Goal: Task Accomplishment & Management: Complete application form

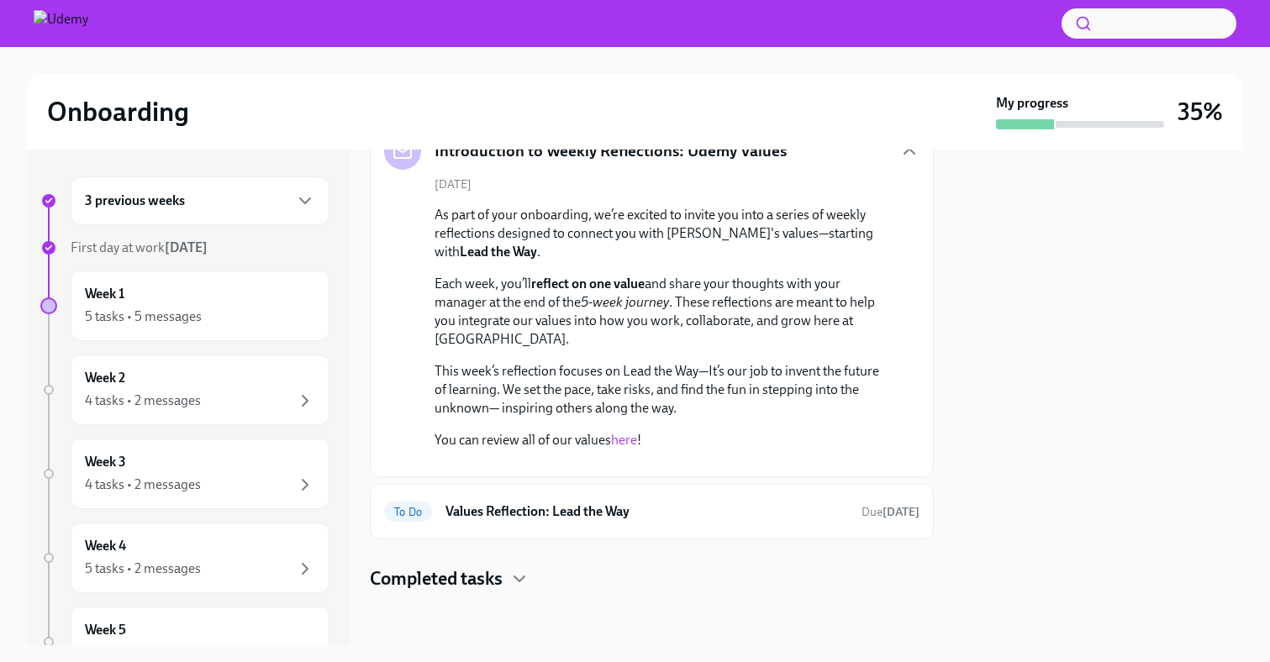
scroll to position [820, 0]
click at [566, 505] on h6 "Values Reflection: Lead the Way" at bounding box center [647, 512] width 403 height 18
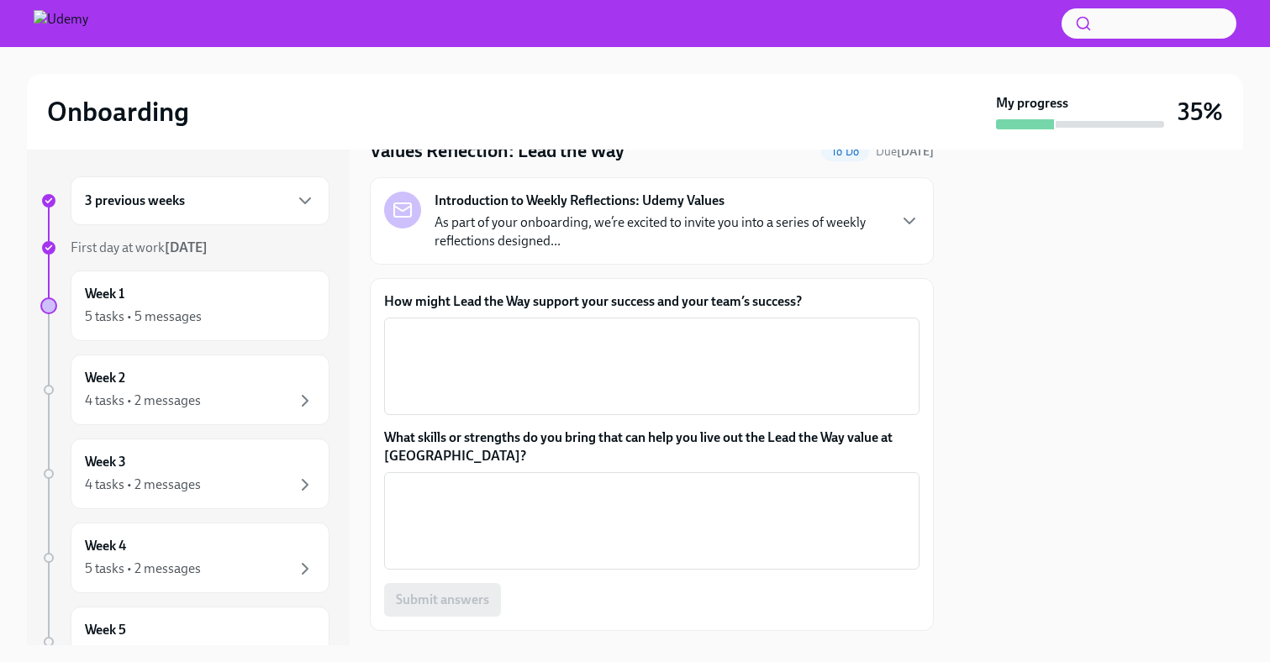
scroll to position [60, 0]
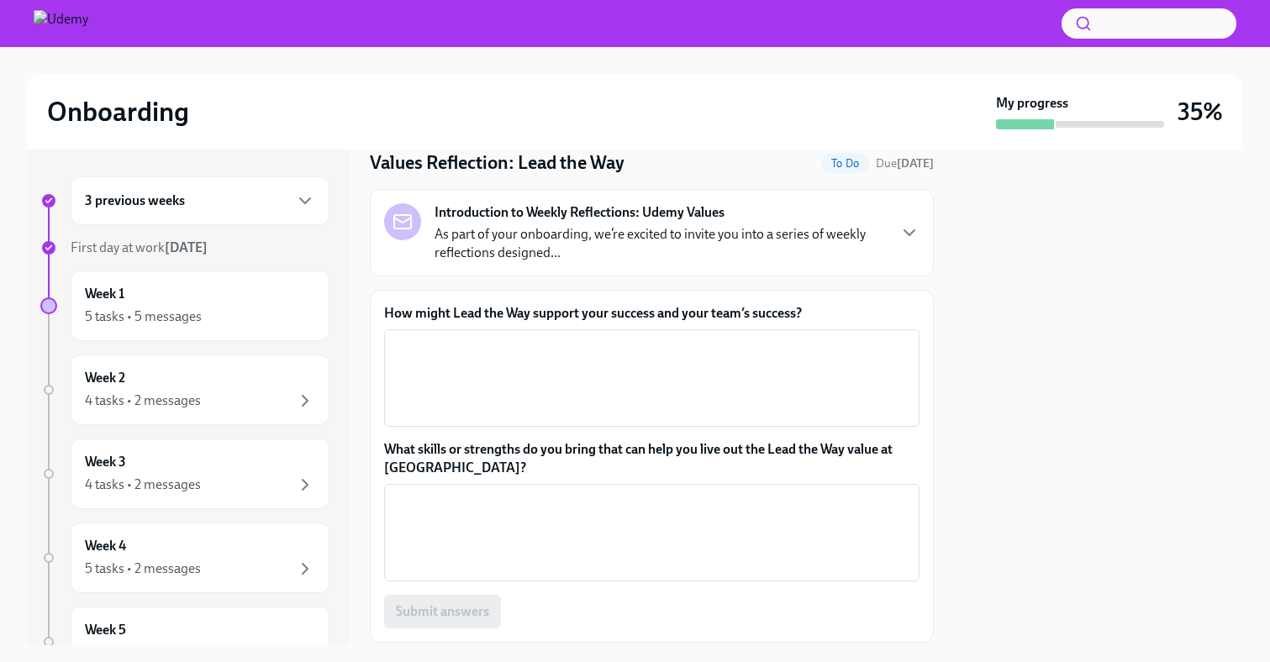
click at [848, 213] on div "Introduction to Weekly Reflections: Udemy Values As part of your onboarding, we…" at bounding box center [660, 232] width 451 height 59
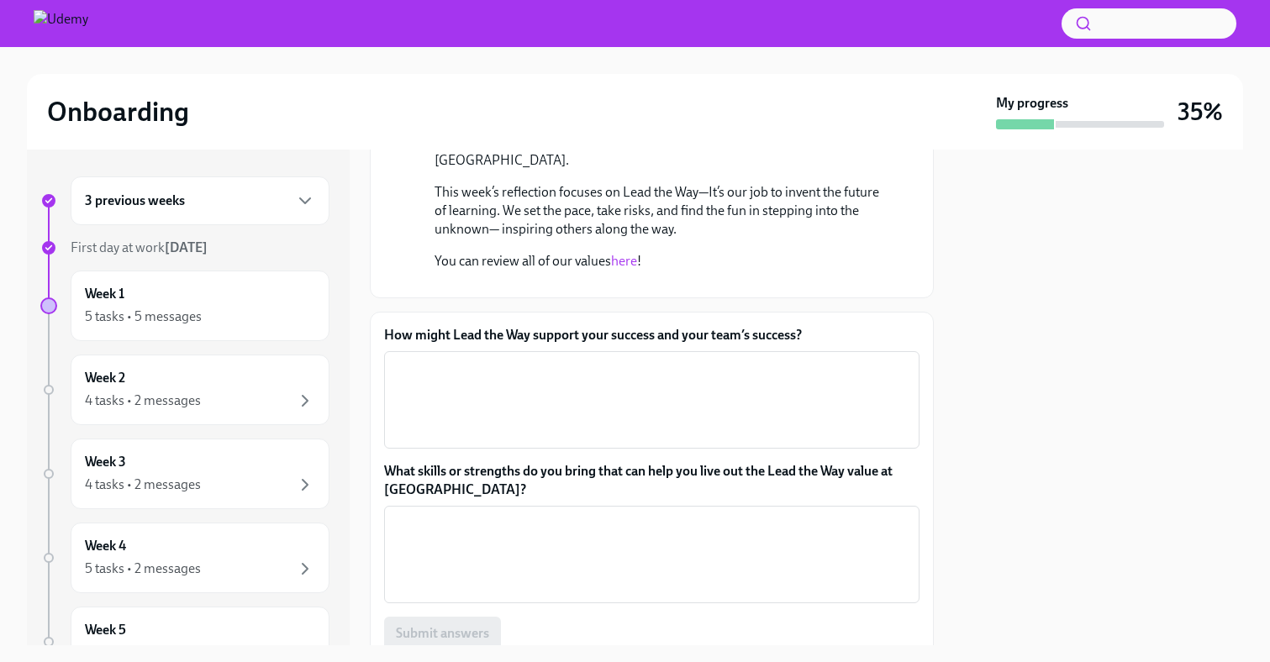
scroll to position [561, 0]
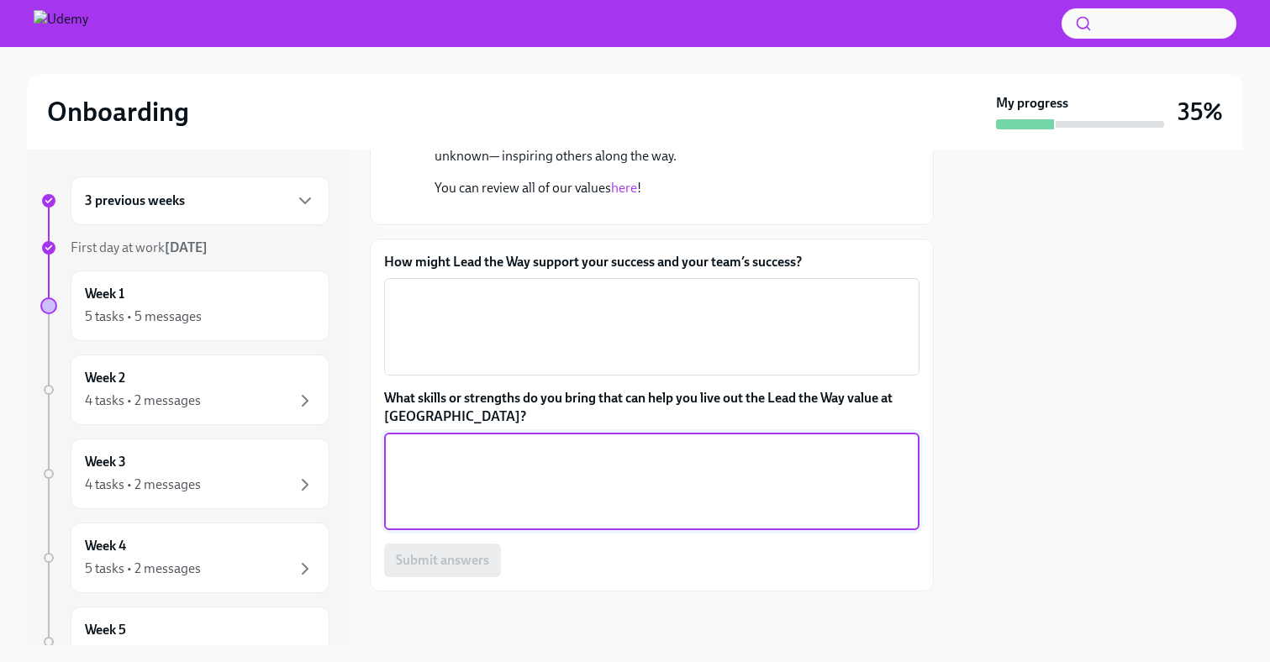
click at [578, 485] on textarea "What skills or strengths do you bring that can help you live out the Lead the W…" at bounding box center [651, 481] width 515 height 81
click at [467, 367] on textarea "How might Lead the Way support your success and your team’s success?" at bounding box center [651, 327] width 515 height 81
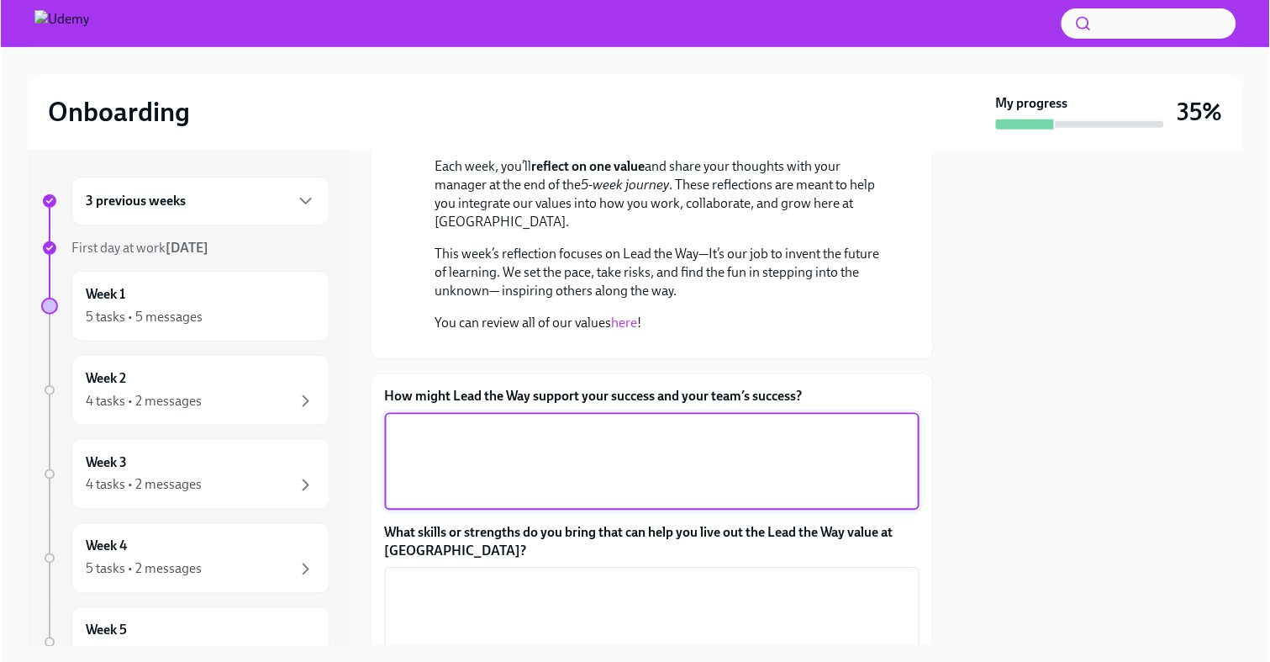
scroll to position [246, 0]
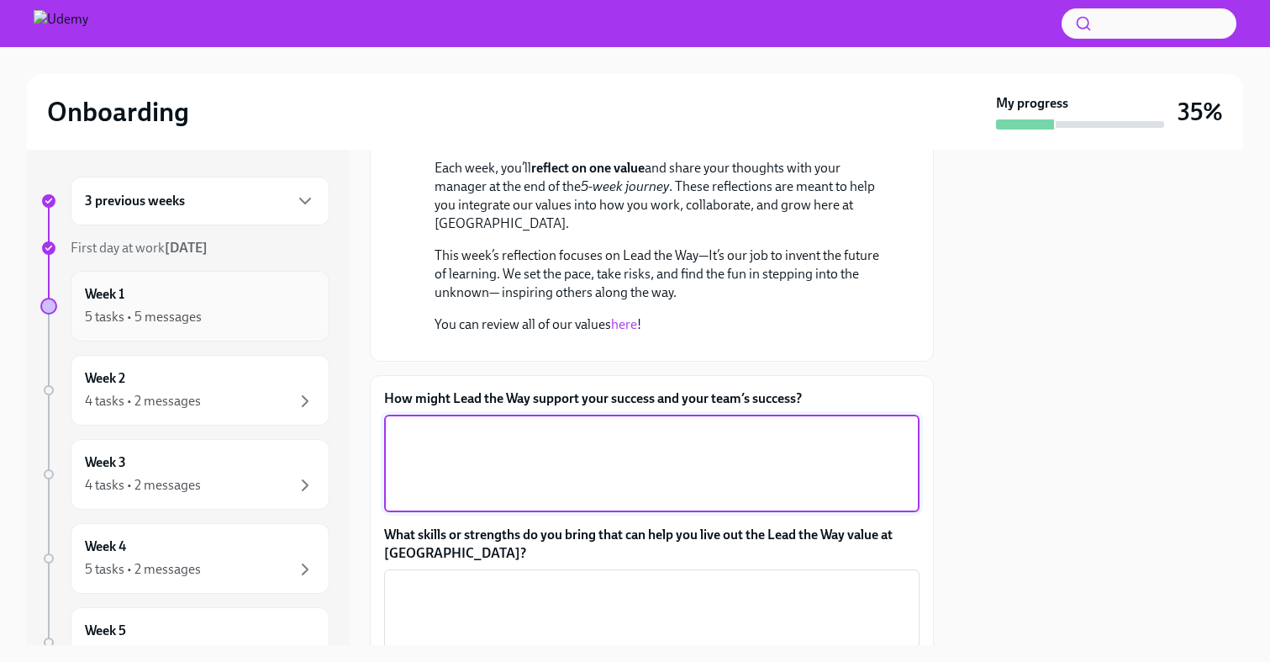
click at [208, 307] on div "5 tasks • 5 messages" at bounding box center [200, 317] width 230 height 20
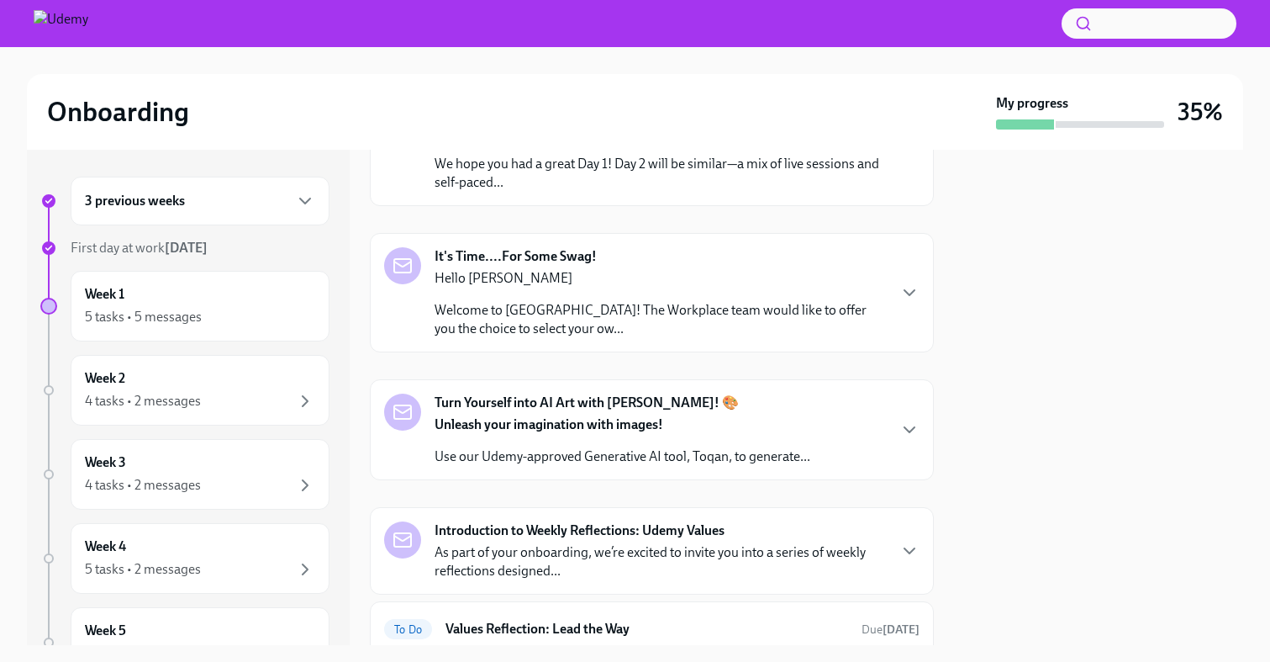
scroll to position [372, 0]
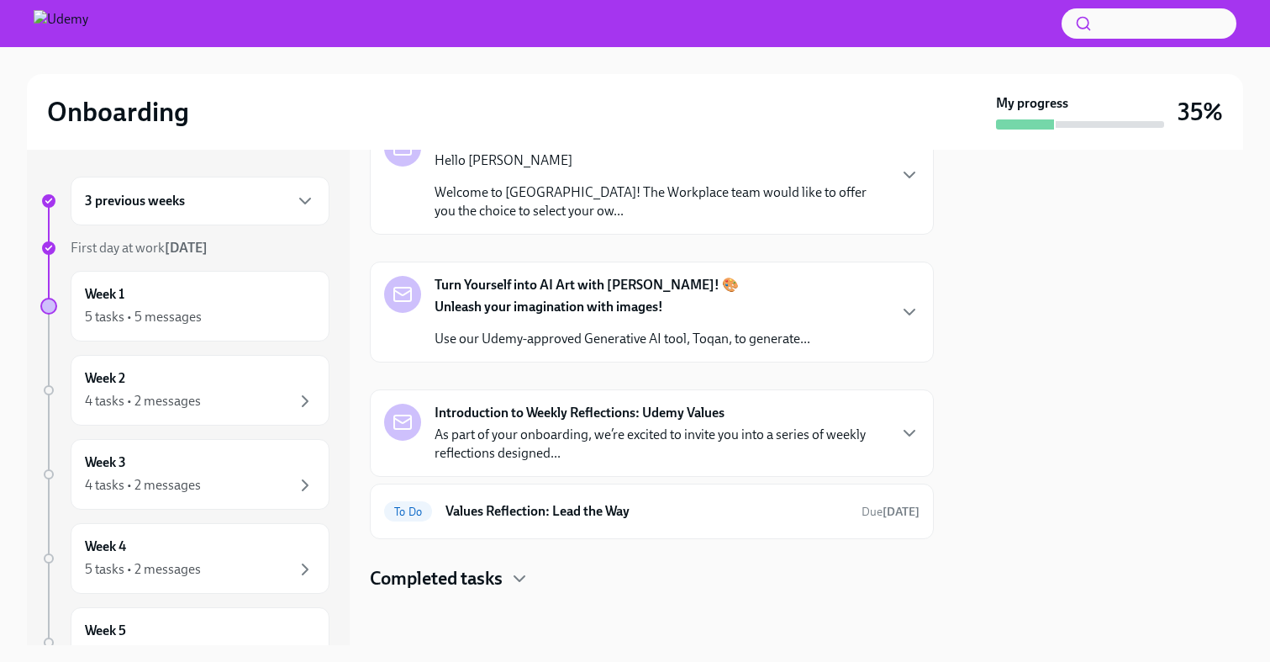
click at [501, 573] on h4 "Completed tasks" at bounding box center [436, 578] width 133 height 25
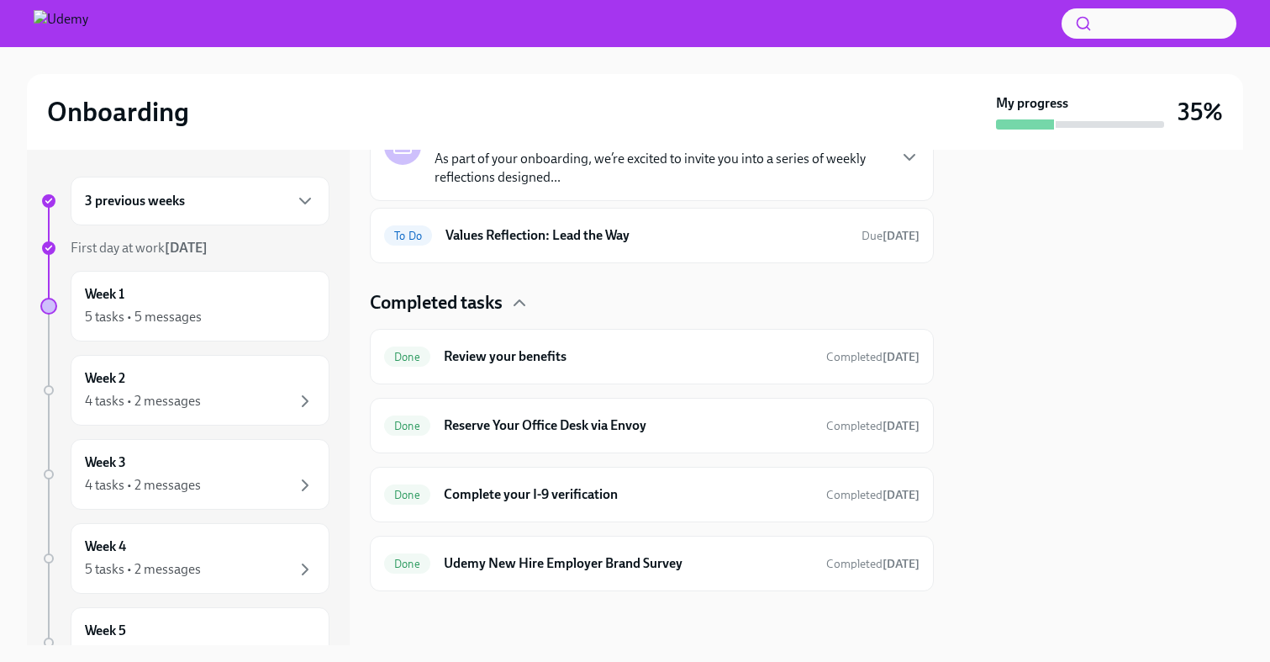
click at [500, 306] on h4 "Completed tasks" at bounding box center [436, 302] width 133 height 25
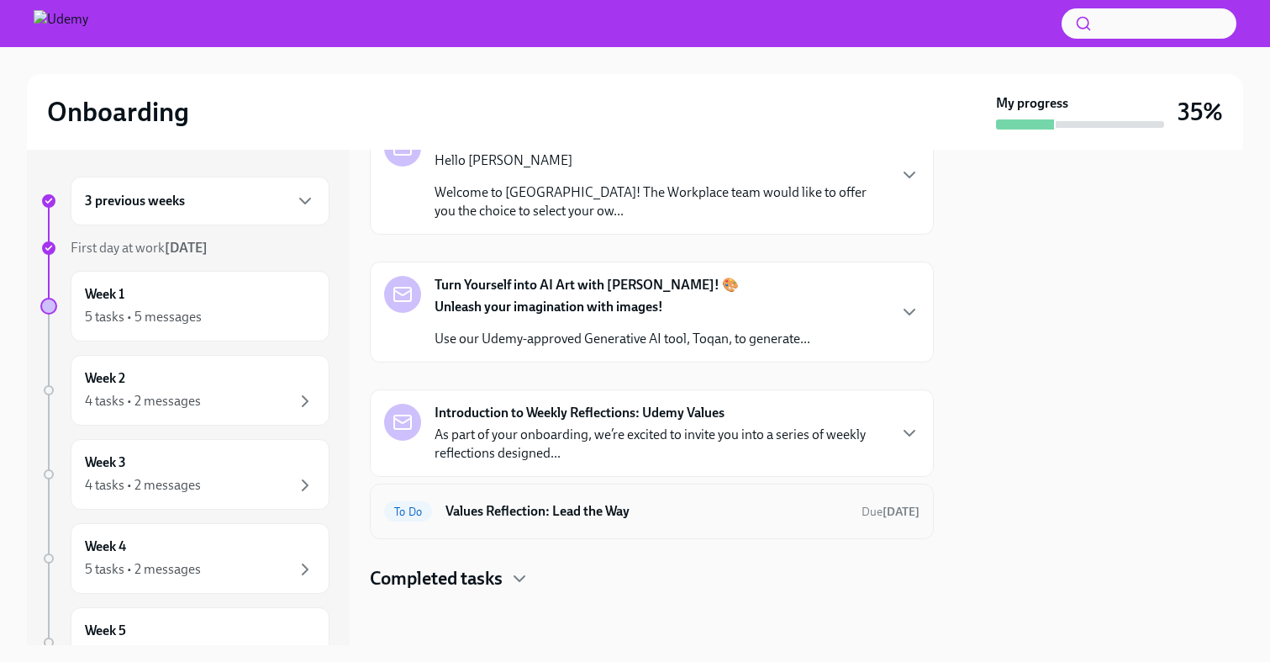
click at [541, 520] on h6 "Values Reflection: Lead the Way" at bounding box center [647, 511] width 403 height 18
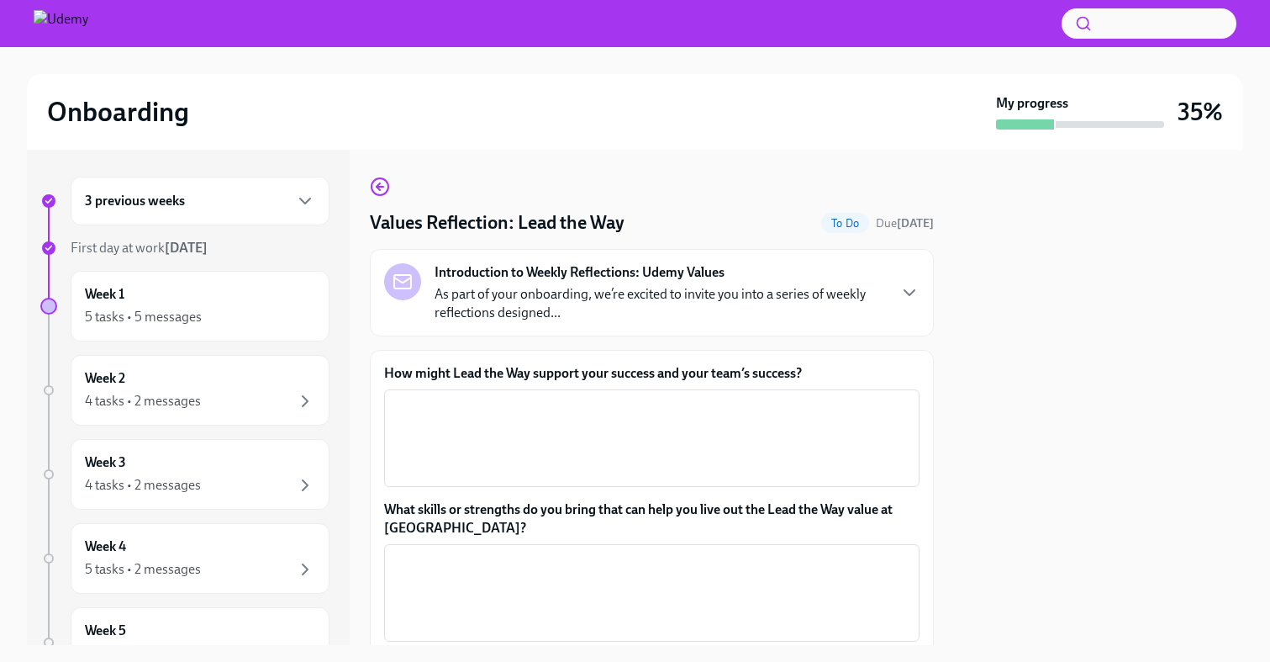
click at [692, 274] on strong "Introduction to Weekly Reflections: Udemy Values" at bounding box center [580, 272] width 290 height 18
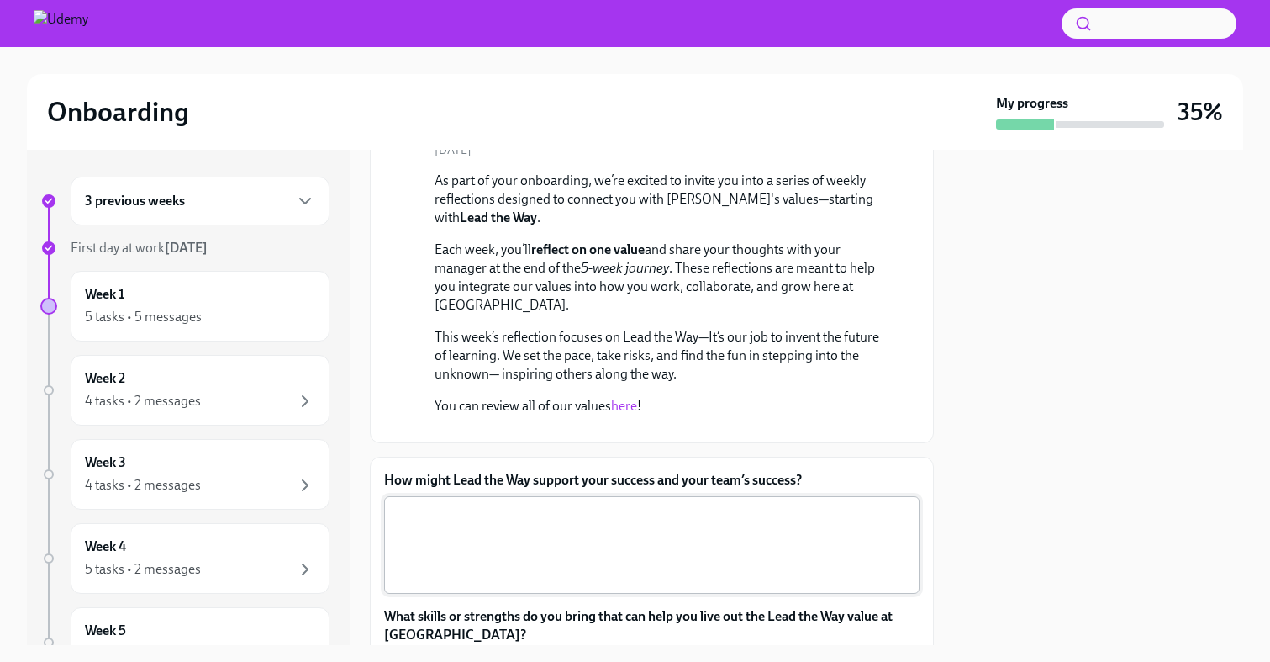
scroll to position [562, 0]
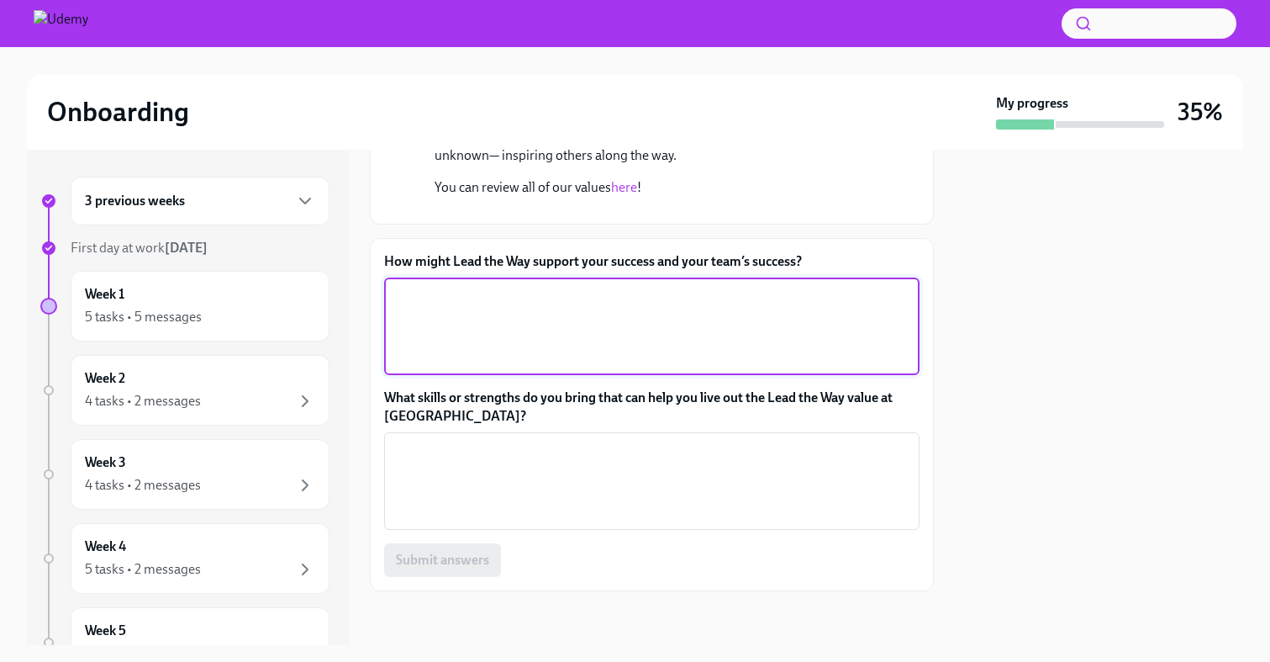
click at [507, 352] on textarea "How might Lead the Way support your success and your team’s success?" at bounding box center [651, 326] width 515 height 81
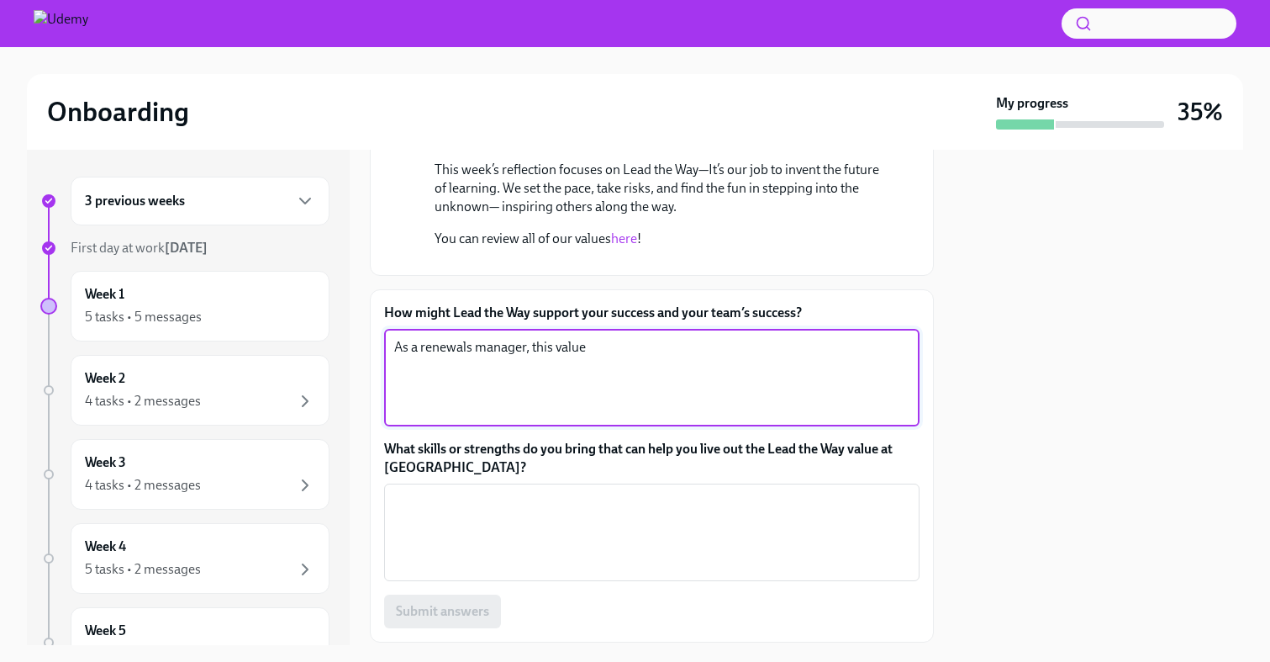
scroll to position [352, 0]
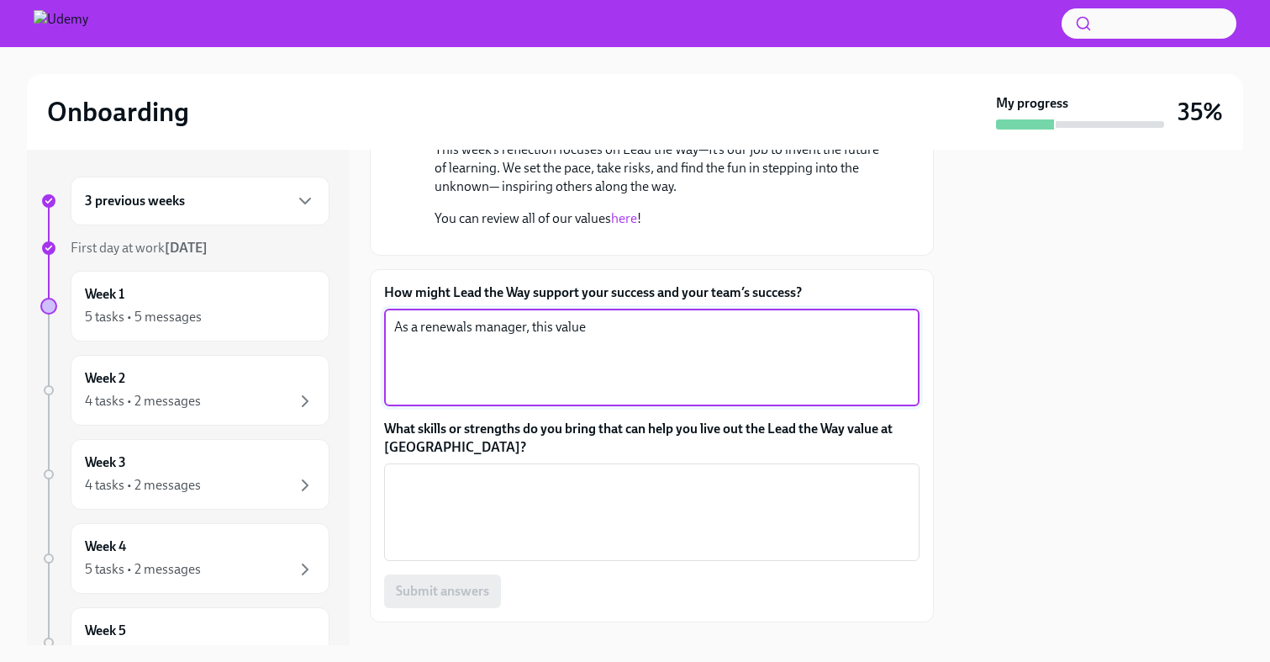
drag, startPoint x: 633, startPoint y: 515, endPoint x: 311, endPoint y: 515, distance: 322.0
click at [311, 515] on div "3 previous weeks First day at work [DATE] Week 1 5 tasks • 5 messages Week 2 4 …" at bounding box center [635, 397] width 1216 height 495
click at [411, 398] on textarea "As a renewals manager, this value" at bounding box center [651, 357] width 515 height 81
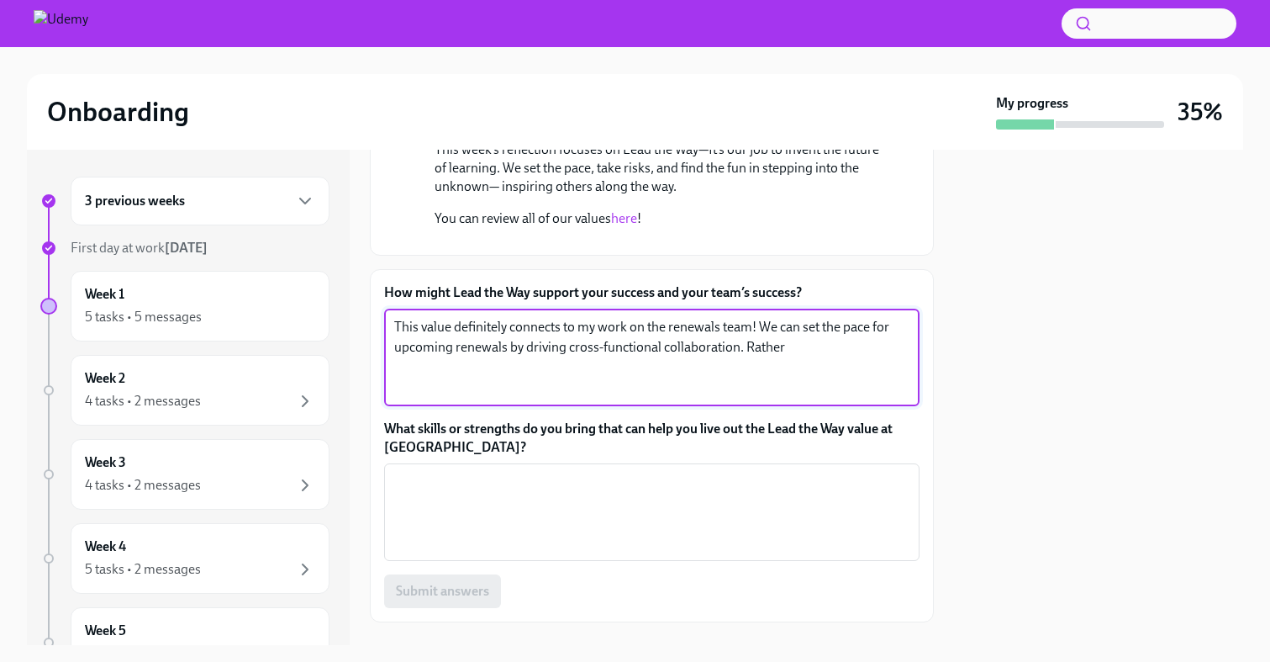
click at [786, 398] on textarea "This value definitely connects to my work on the renewals team! We can set the …" at bounding box center [651, 357] width 515 height 81
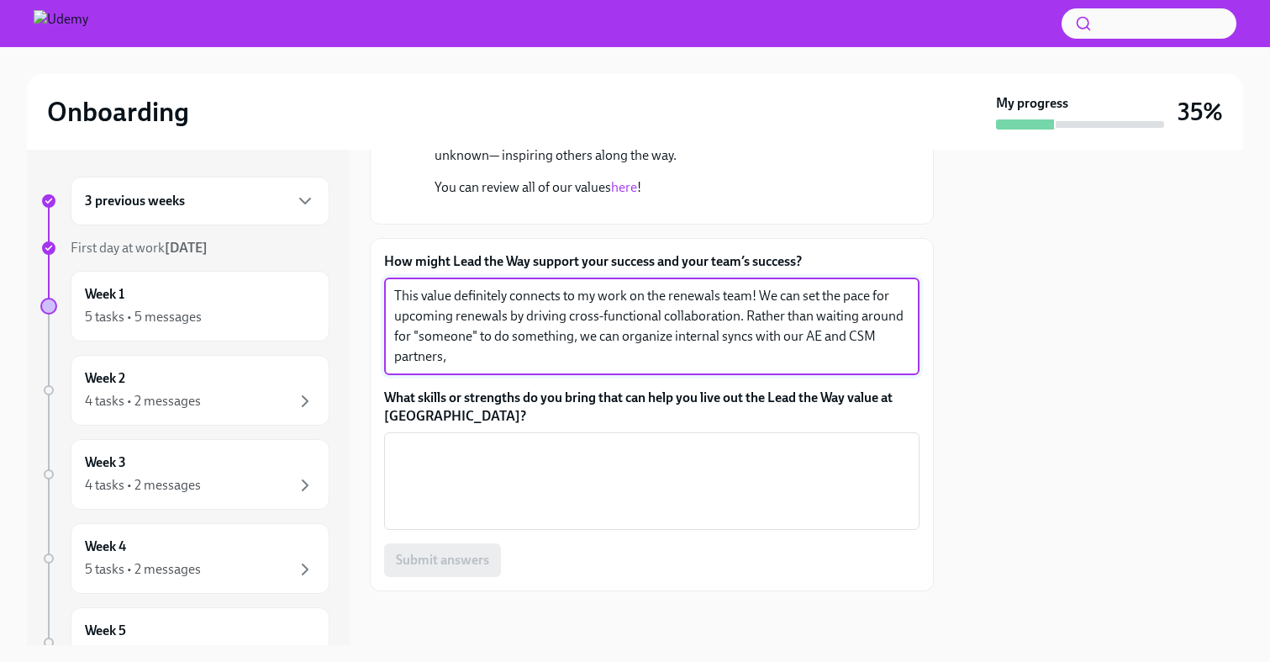
scroll to position [546, 0]
click at [757, 361] on textarea "This value definitely connects to my work on the renewals team! We can set the …" at bounding box center [651, 326] width 515 height 81
click at [765, 367] on textarea "This value definitely connects to my work on the renewals team! We can set the …" at bounding box center [651, 326] width 515 height 81
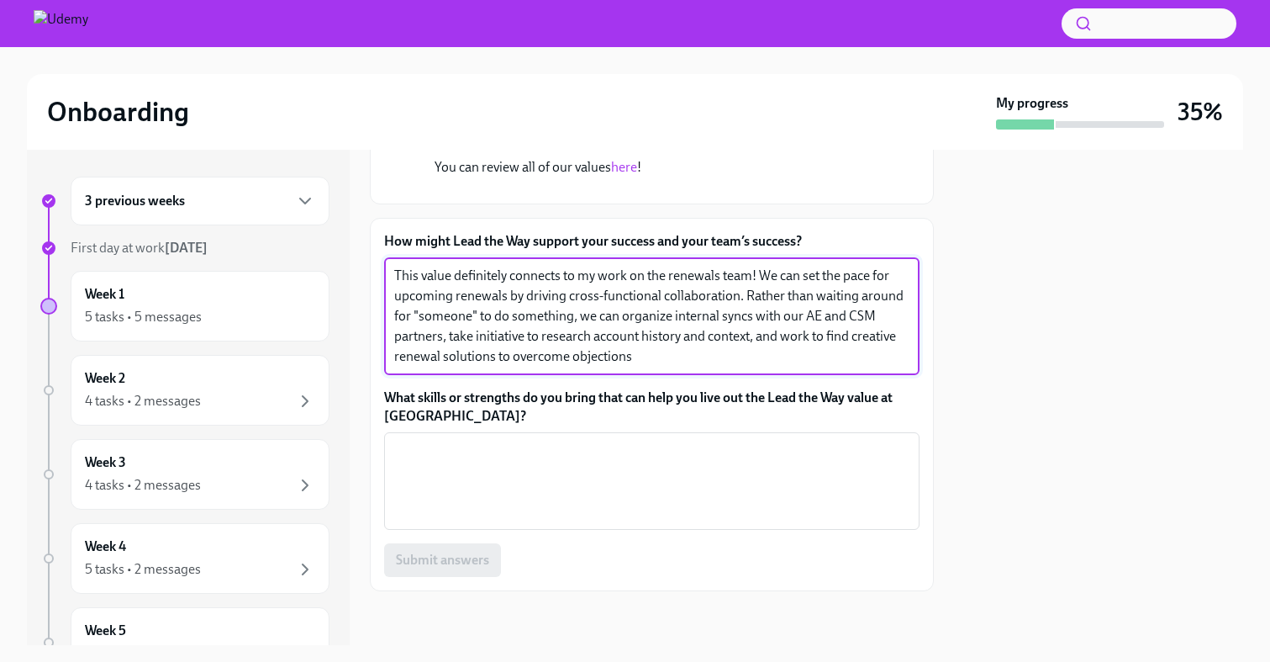
scroll to position [582, 0]
click at [572, 358] on textarea "This value definitely connects to my work on the renewals team! We can set the …" at bounding box center [651, 316] width 515 height 101
click at [664, 357] on textarea "This value definitely connects to my work on the renewals team! We can set the …" at bounding box center [651, 316] width 515 height 101
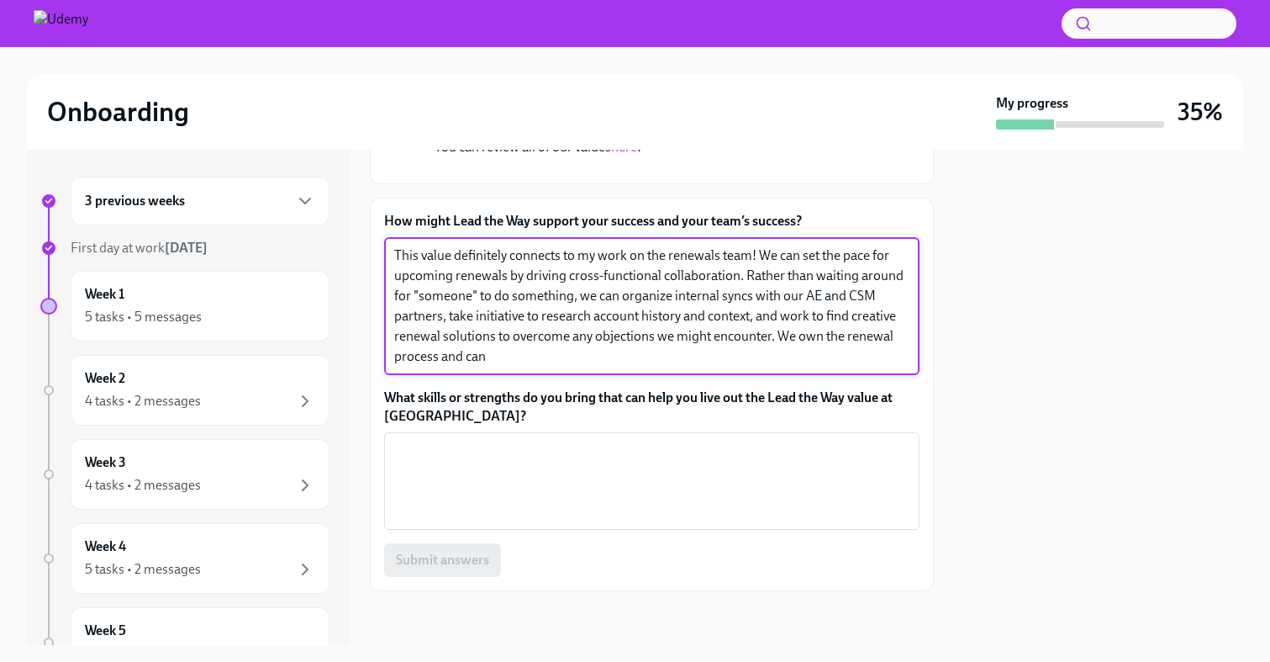
scroll to position [602, 0]
type textarea "This value definitely connects to my work on the renewals team! We can set the …"
click at [531, 458] on textarea "What skills or strengths do you bring that can help you live out the Lead the W…" at bounding box center [651, 481] width 515 height 81
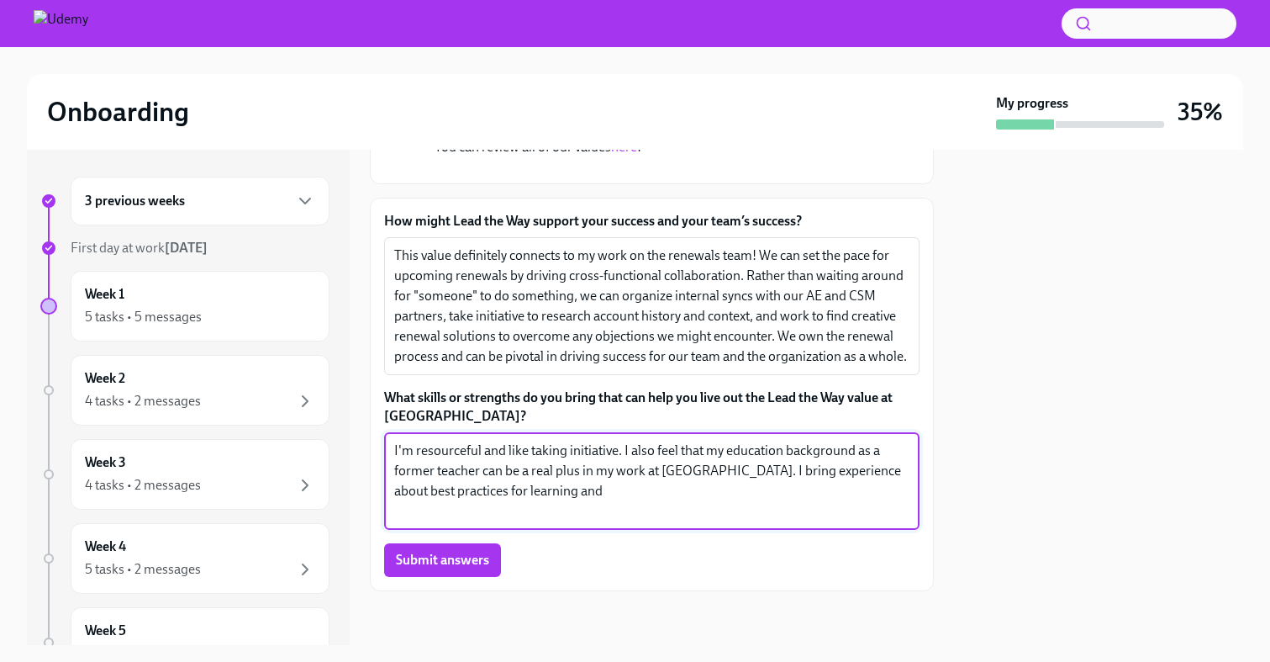
drag, startPoint x: 553, startPoint y: 487, endPoint x: 526, endPoint y: 487, distance: 26.9
click at [526, 487] on textarea "I'm resourceful and like taking initiative. I also feel that my education backg…" at bounding box center [651, 481] width 515 height 81
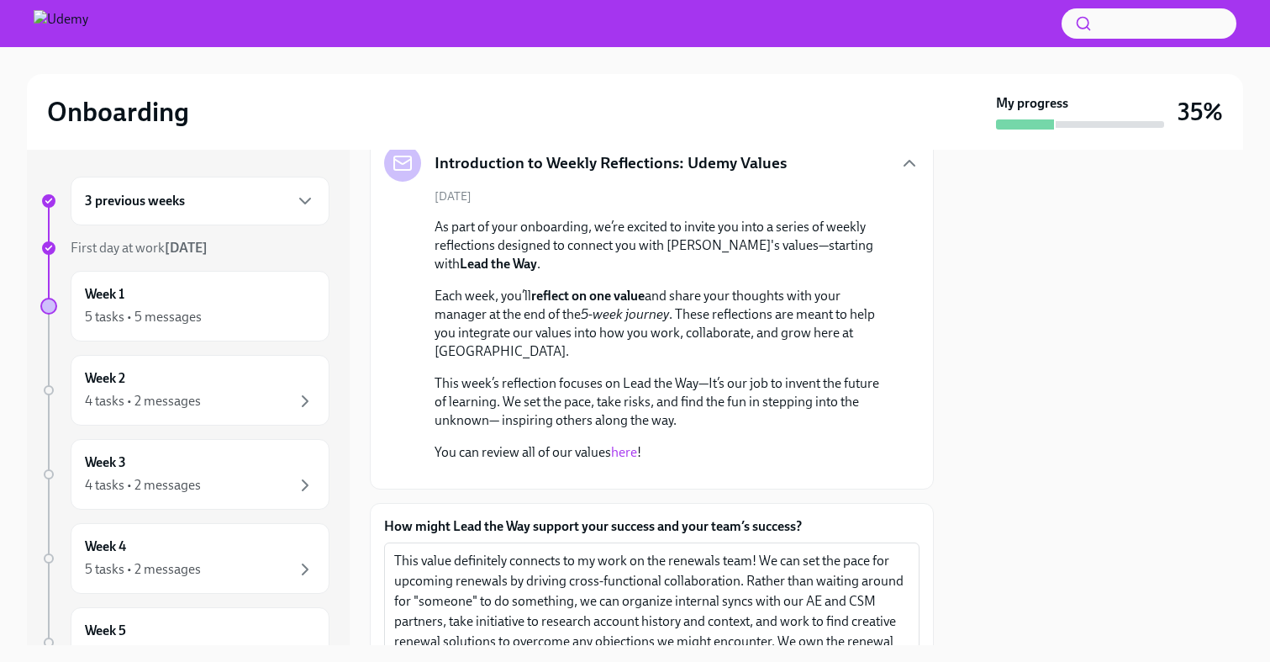
scroll to position [622, 0]
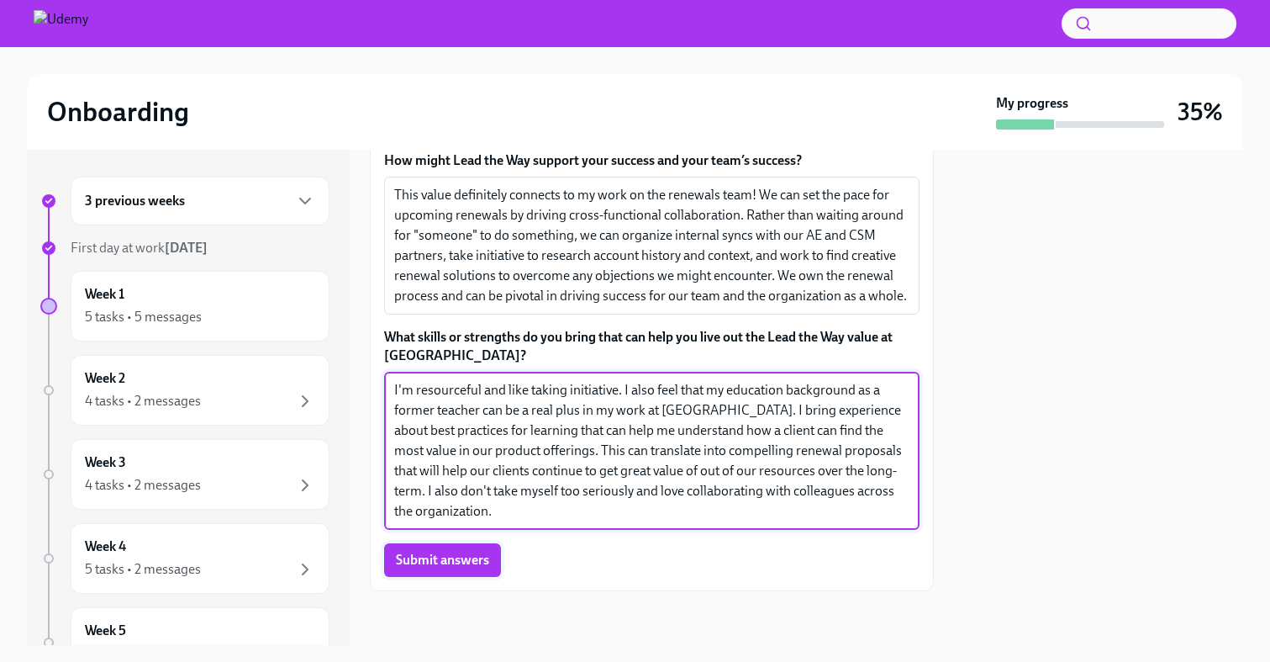
type textarea "I'm resourceful and like taking initiative. I also feel that my education backg…"
click at [470, 568] on span "Submit answers" at bounding box center [442, 559] width 93 height 17
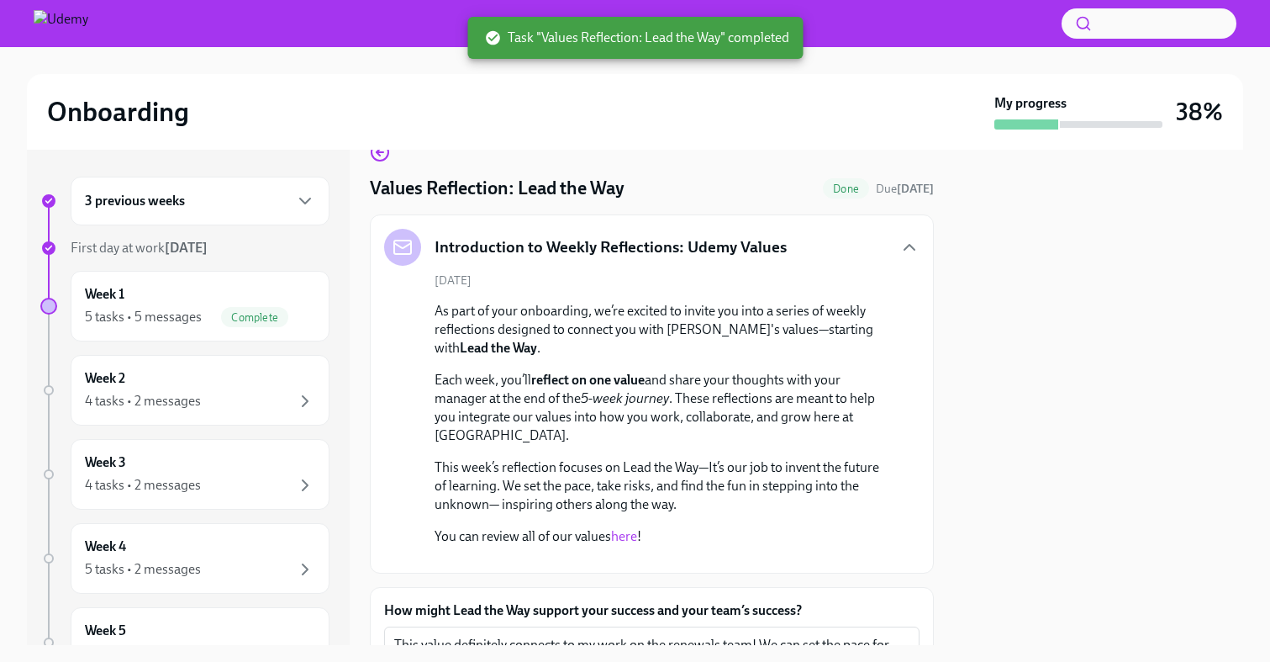
scroll to position [48, 0]
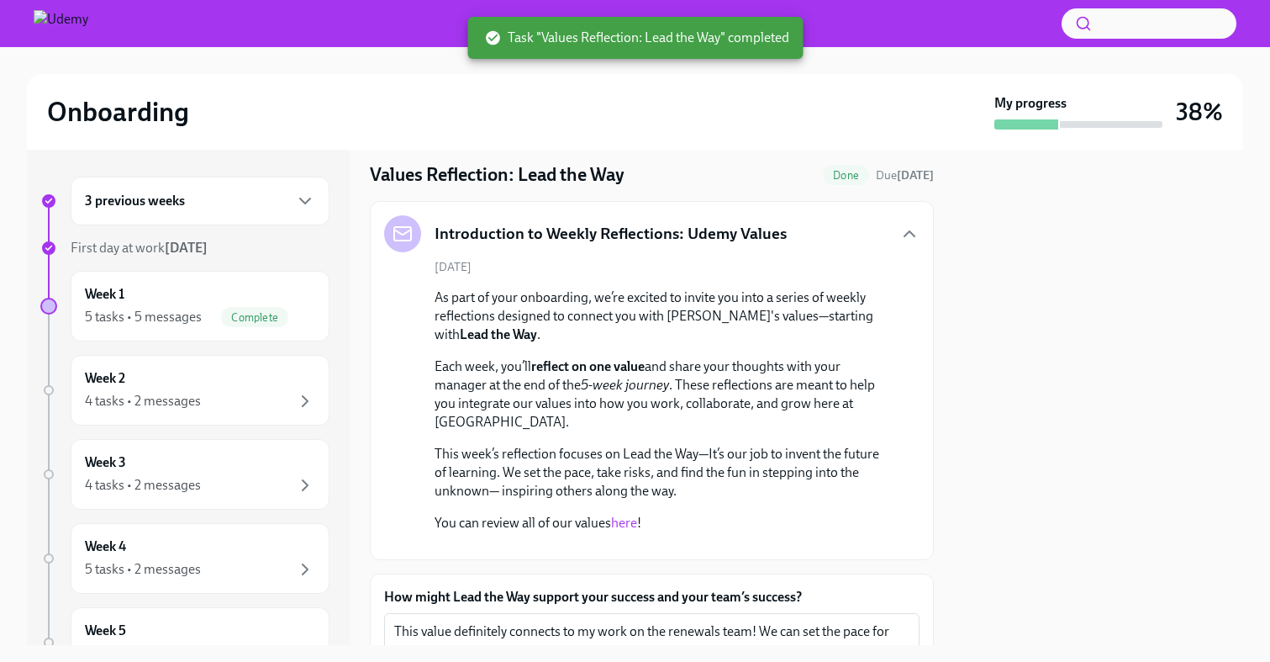
click at [881, 243] on div "Introduction to Weekly Reflections: Udemy Values" at bounding box center [652, 233] width 536 height 37
click at [894, 221] on div "Introduction to Weekly Reflections: Udemy Values" at bounding box center [652, 233] width 536 height 37
click at [903, 234] on icon "button" at bounding box center [910, 234] width 20 height 20
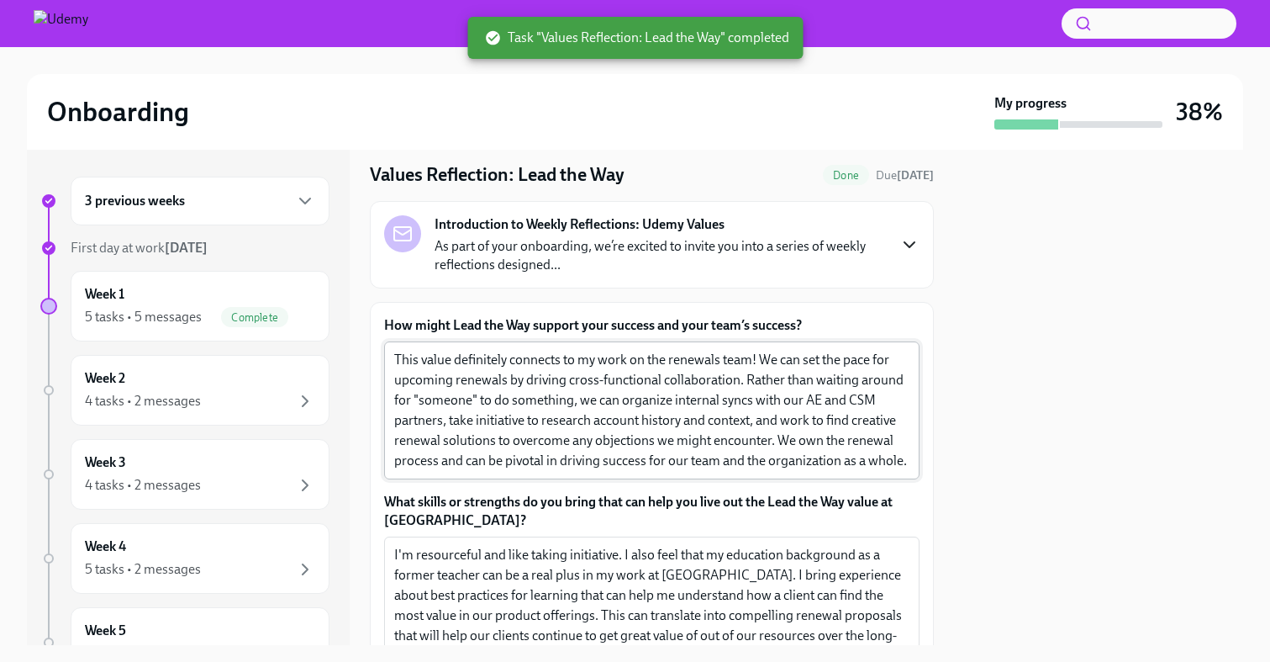
scroll to position [213, 0]
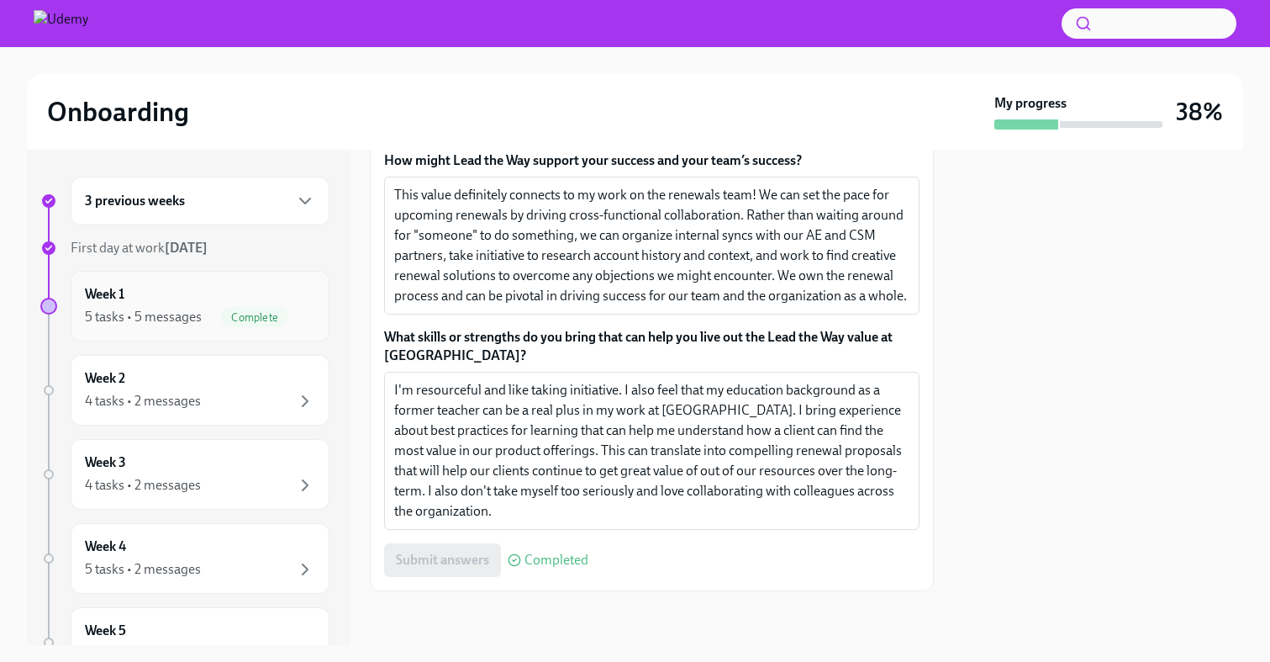
click at [213, 316] on div "5 tasks • 5 messages Complete" at bounding box center [200, 317] width 230 height 20
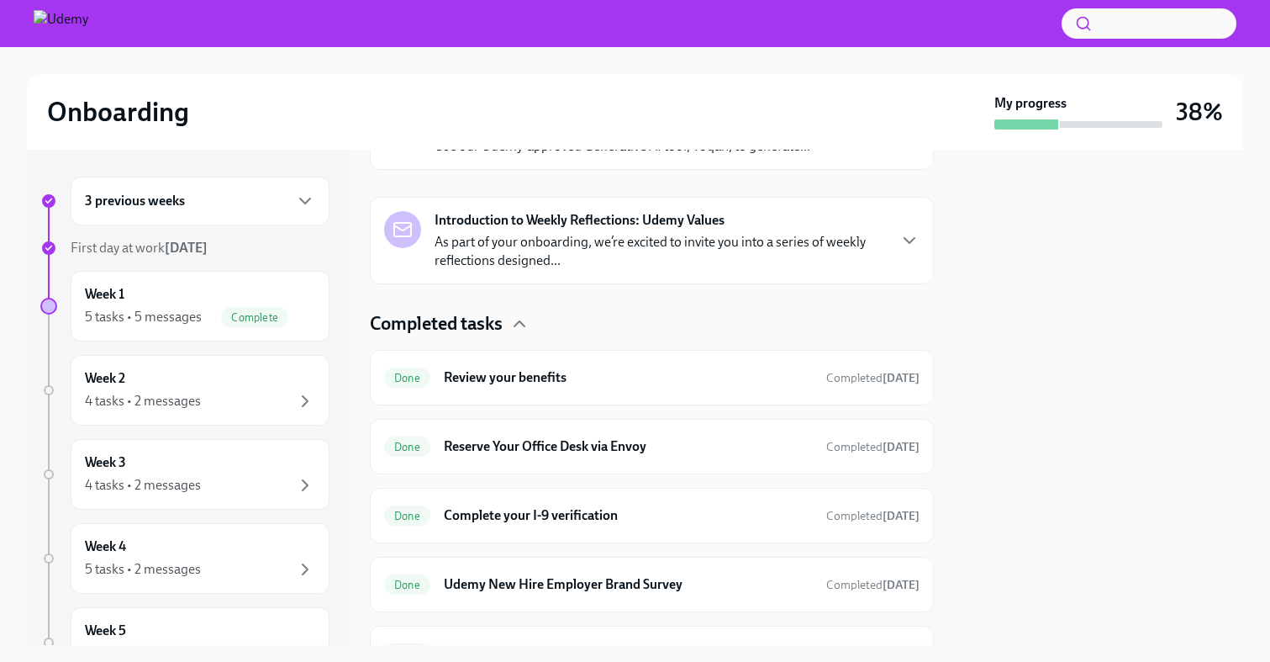
scroll to position [855, 0]
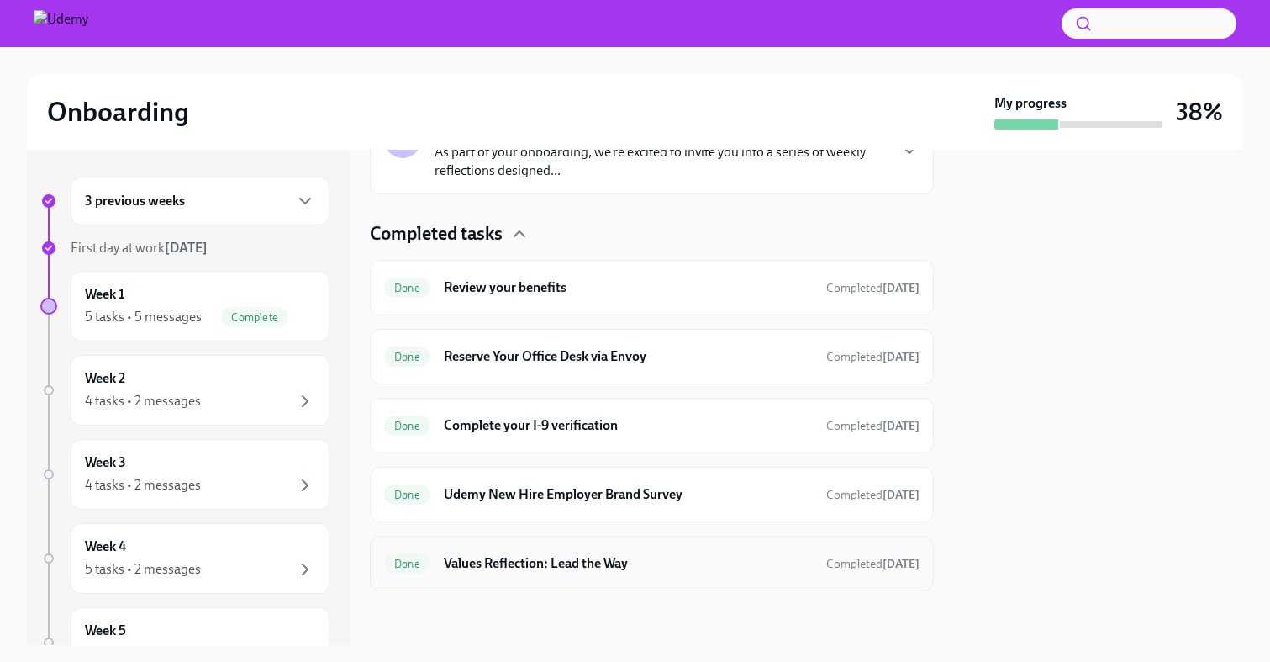
click at [826, 563] on div "Done Values Reflection: Lead the Way Completed [DATE]" at bounding box center [652, 563] width 536 height 27
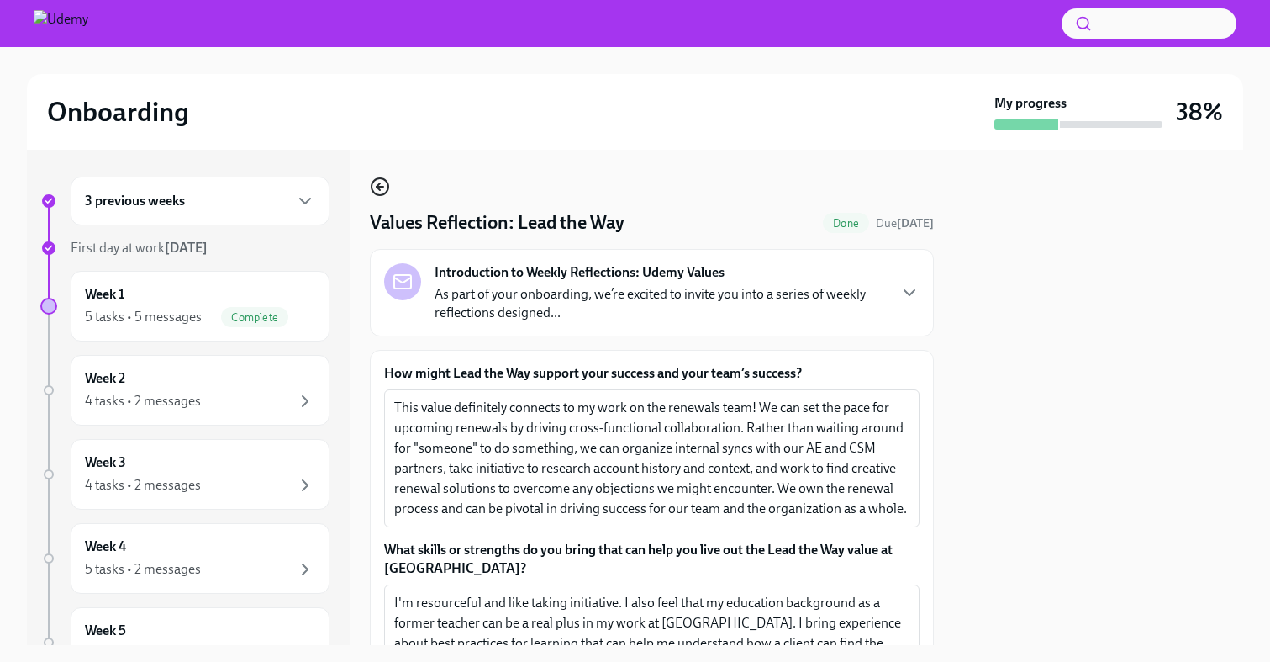
click at [374, 193] on circle "button" at bounding box center [380, 186] width 17 height 17
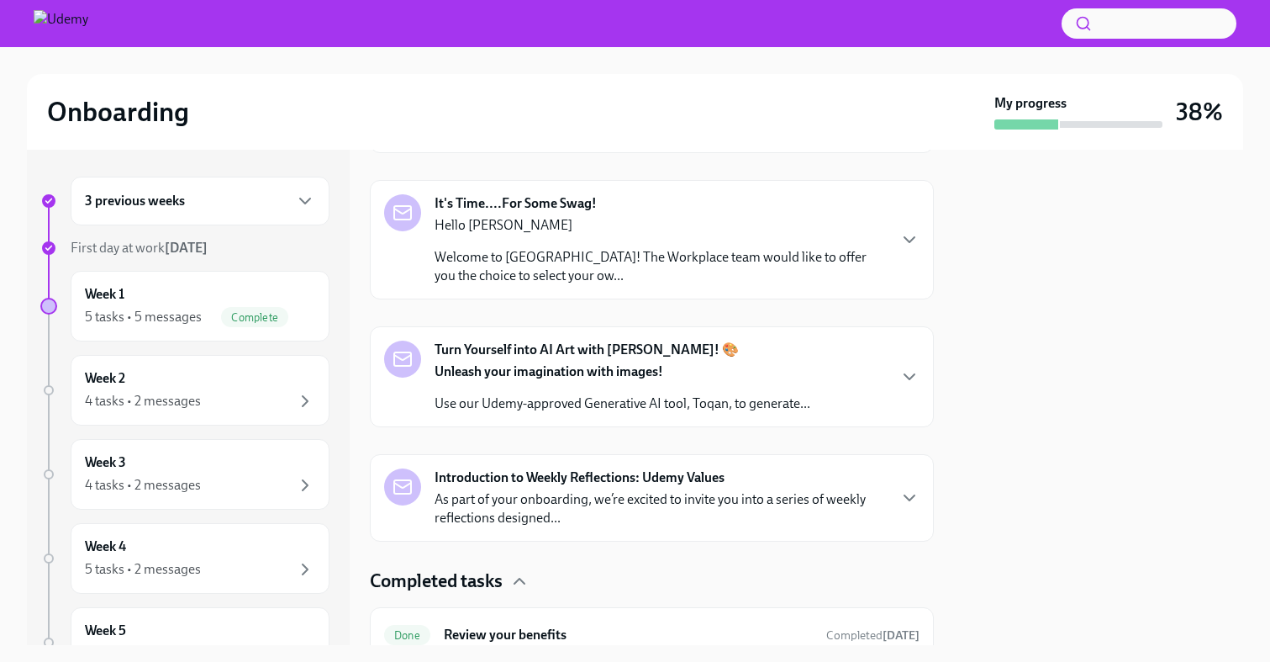
scroll to position [855, 0]
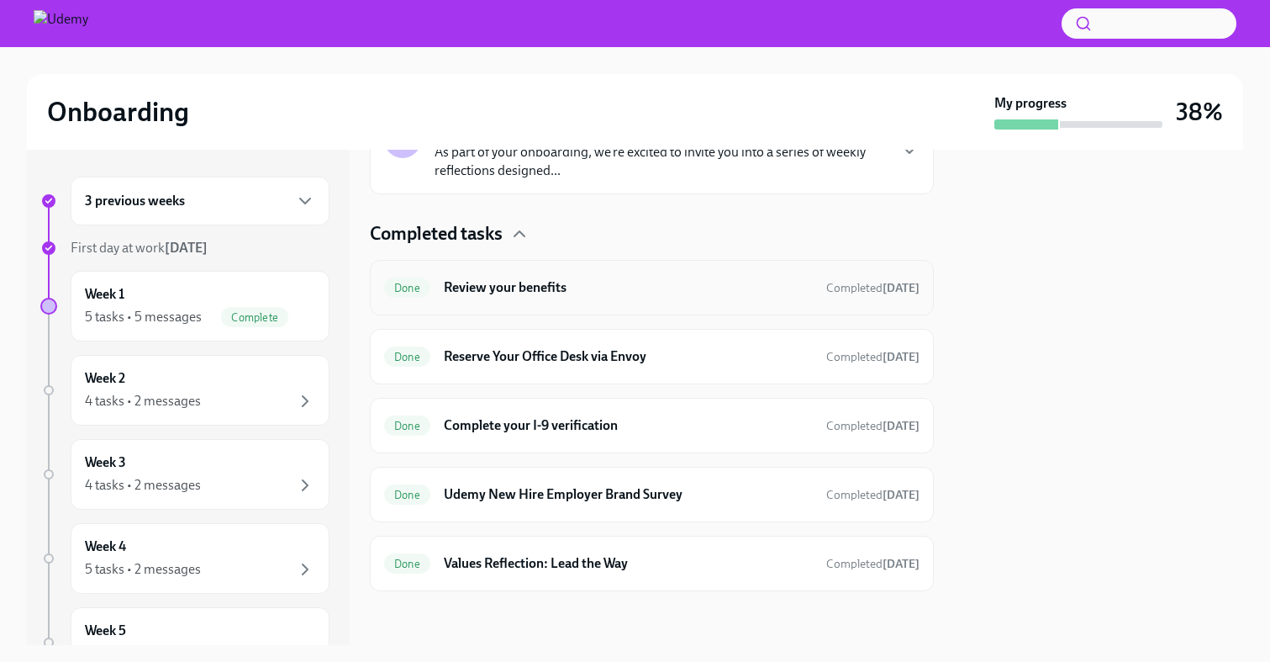
click at [508, 284] on h6 "Review your benefits" at bounding box center [628, 287] width 369 height 18
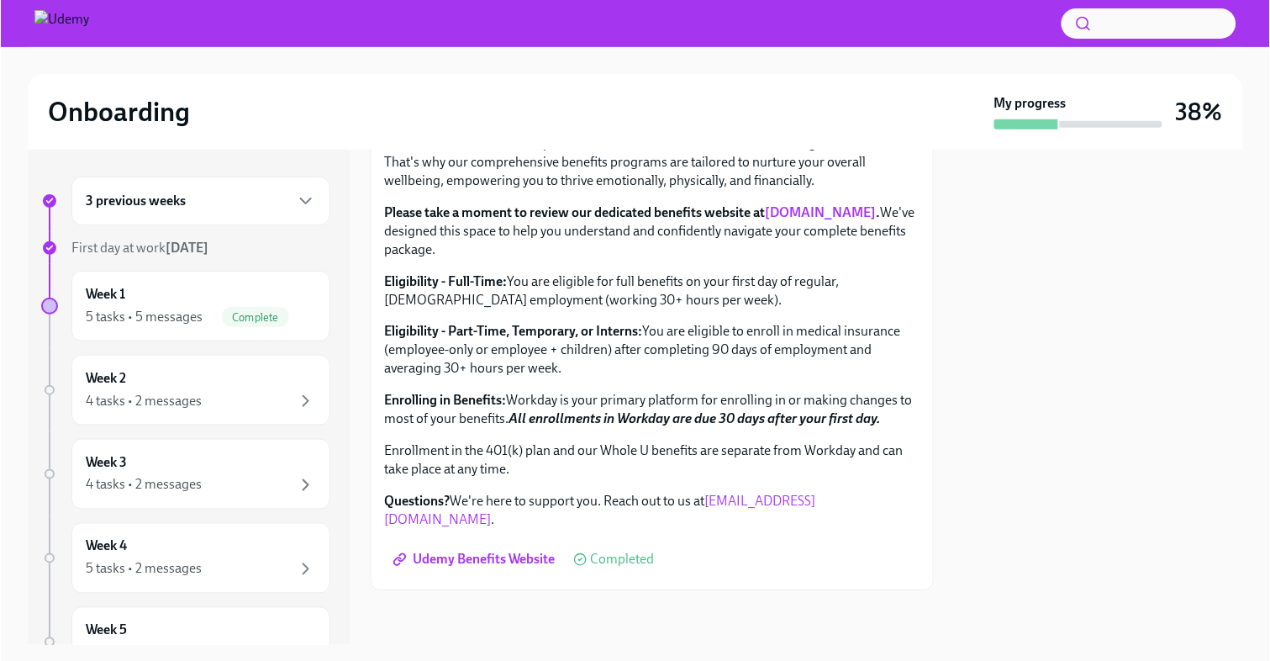
scroll to position [551, 0]
